Goal: Task Accomplishment & Management: Complete application form

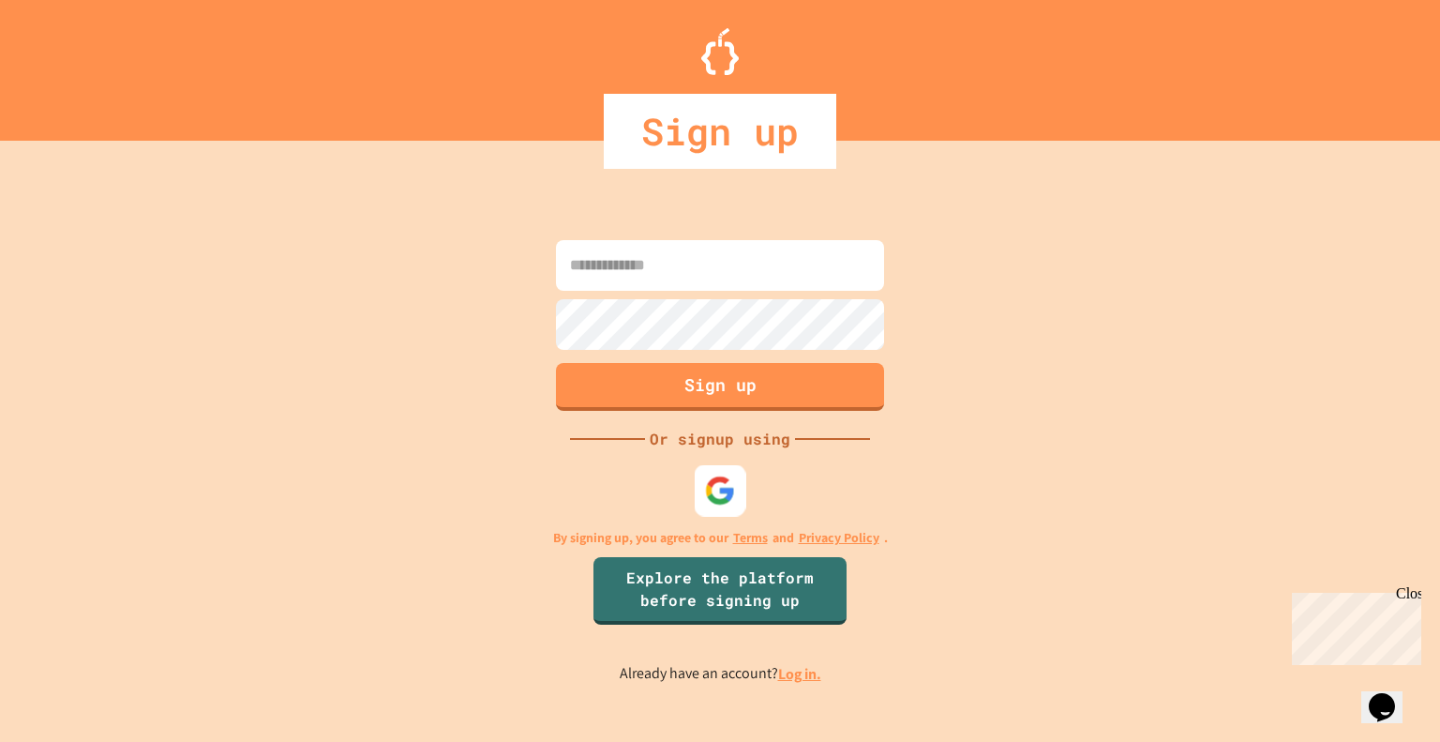
click at [721, 494] on img at bounding box center [720, 489] width 31 height 31
click at [716, 492] on img at bounding box center [720, 489] width 31 height 31
click at [1171, 210] on div "Sign up Or signup using By signing up, you agree to our Terms and Privacy Polic…" at bounding box center [720, 459] width 1440 height 563
click at [708, 485] on img at bounding box center [720, 489] width 28 height 28
